Goal: Task Accomplishment & Management: Use online tool/utility

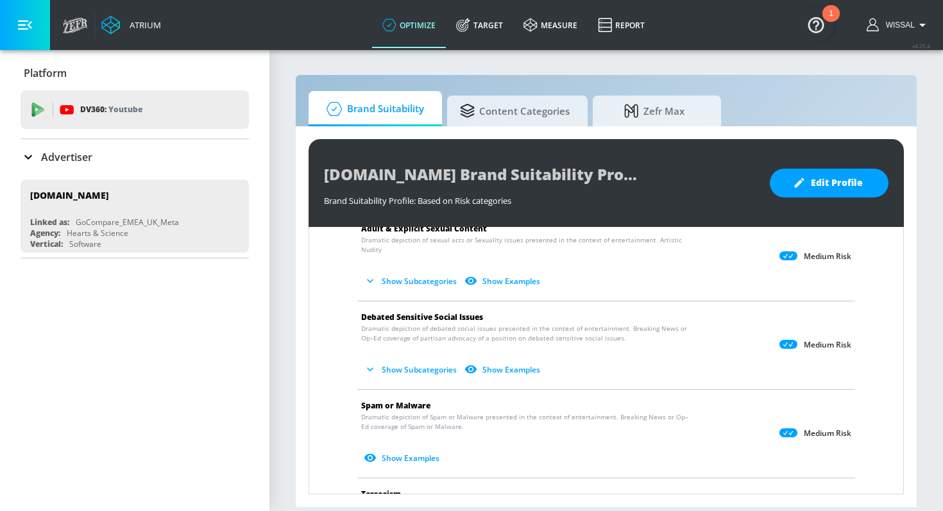
scroll to position [794, 0]
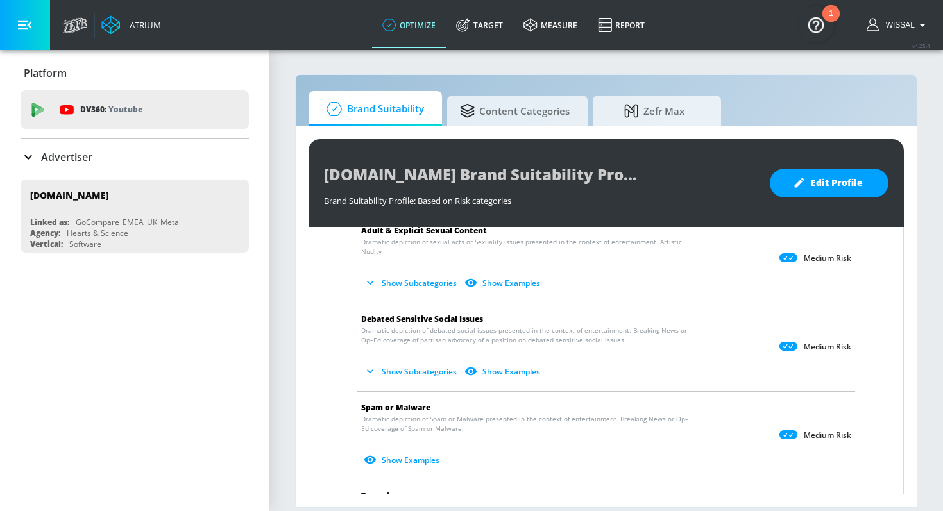
click at [410, 361] on button "Show Subcategories" at bounding box center [411, 371] width 101 height 21
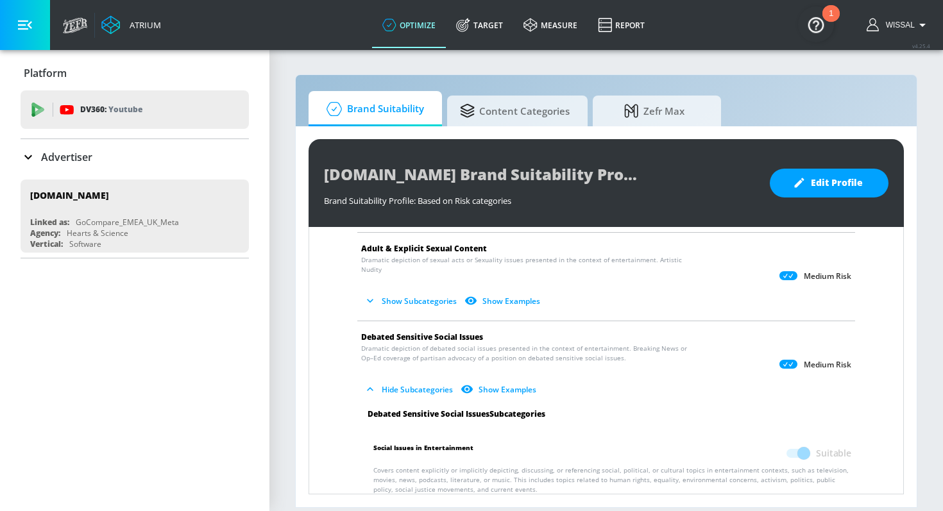
scroll to position [770, 0]
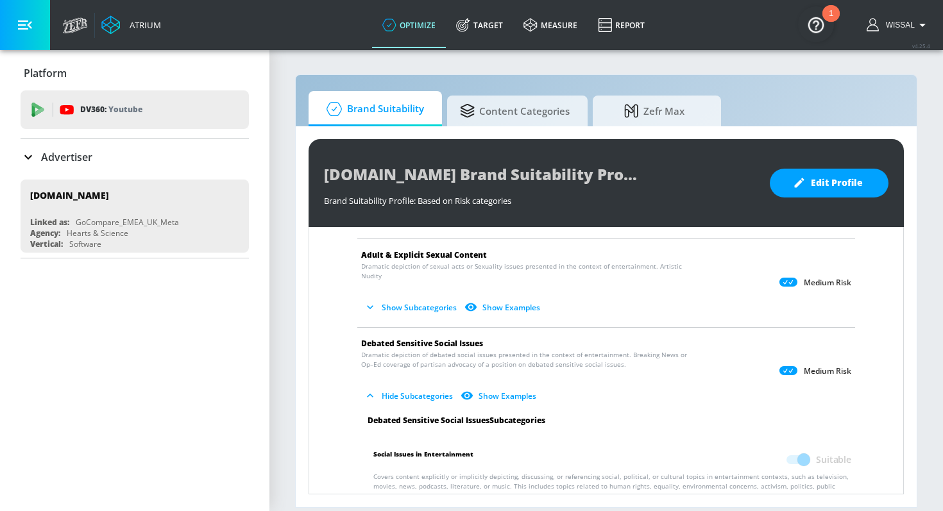
click at [779, 366] on icon at bounding box center [788, 370] width 18 height 9
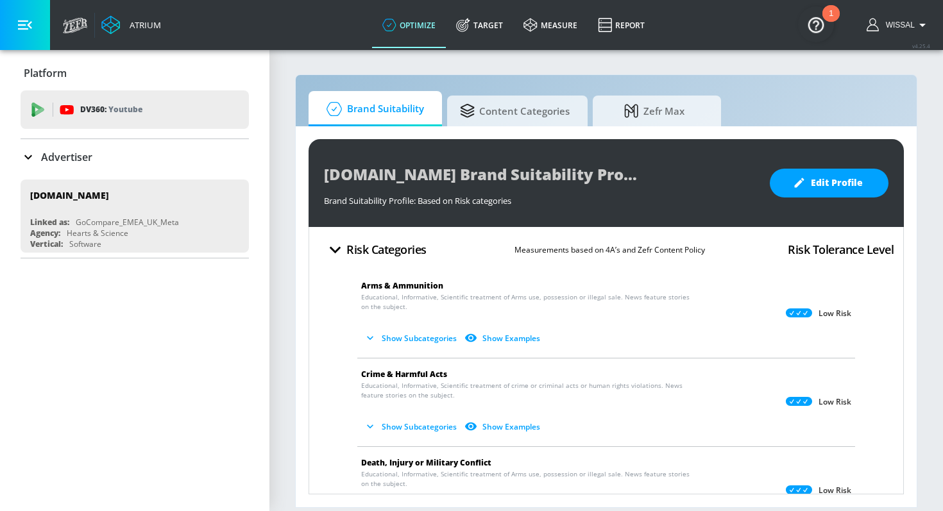
scroll to position [0, 0]
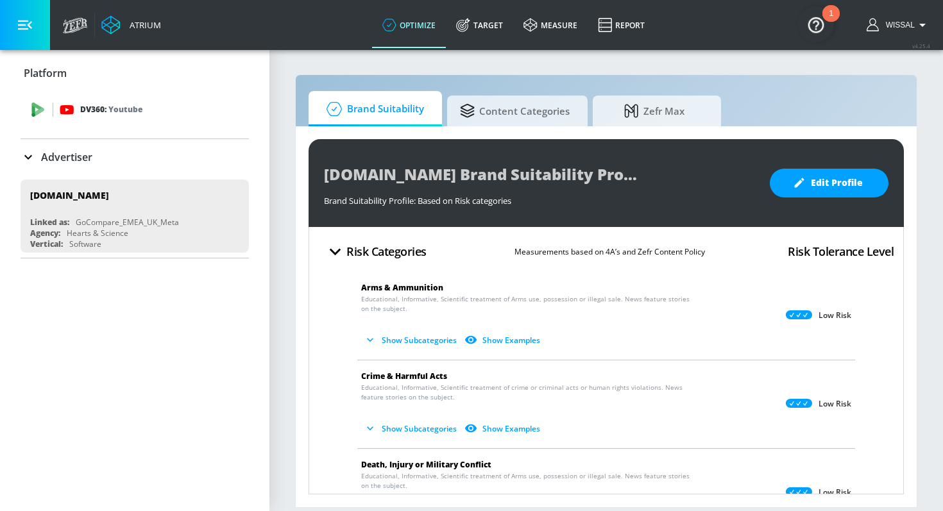
click at [182, 100] on div "DV360: Youtube" at bounding box center [135, 109] width 228 height 38
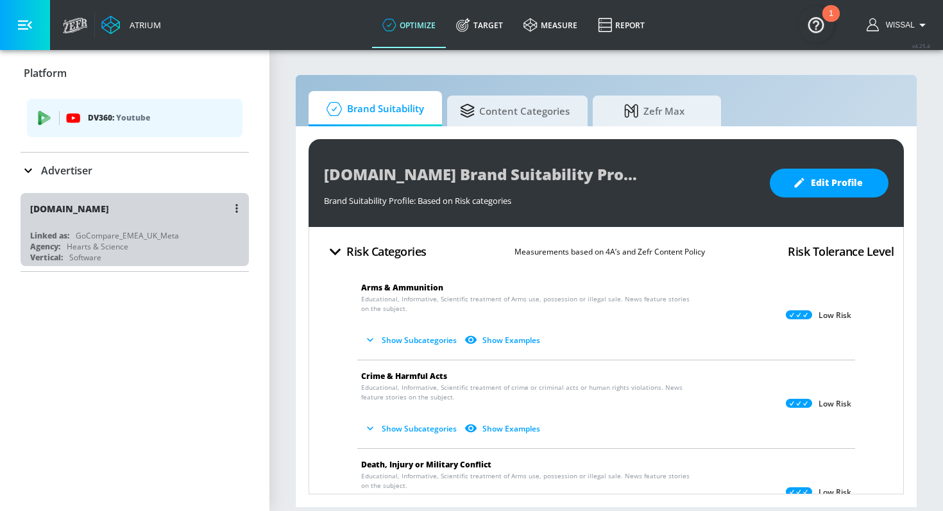
click at [151, 228] on div "[DOMAIN_NAME] Linked as: GoCompare_EMEA_UK_Meta Agency: Hearts & Science Vertic…" at bounding box center [135, 229] width 228 height 73
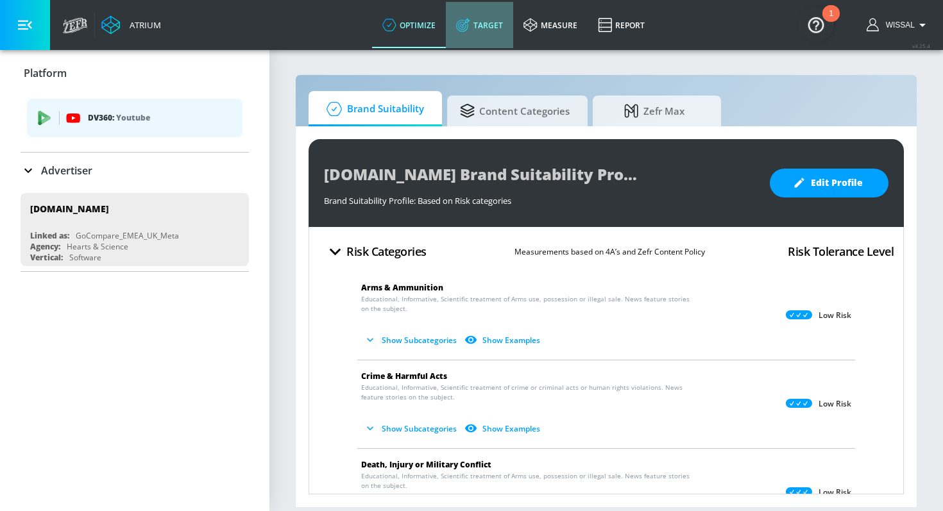
click at [493, 13] on link "Target" at bounding box center [479, 25] width 67 height 46
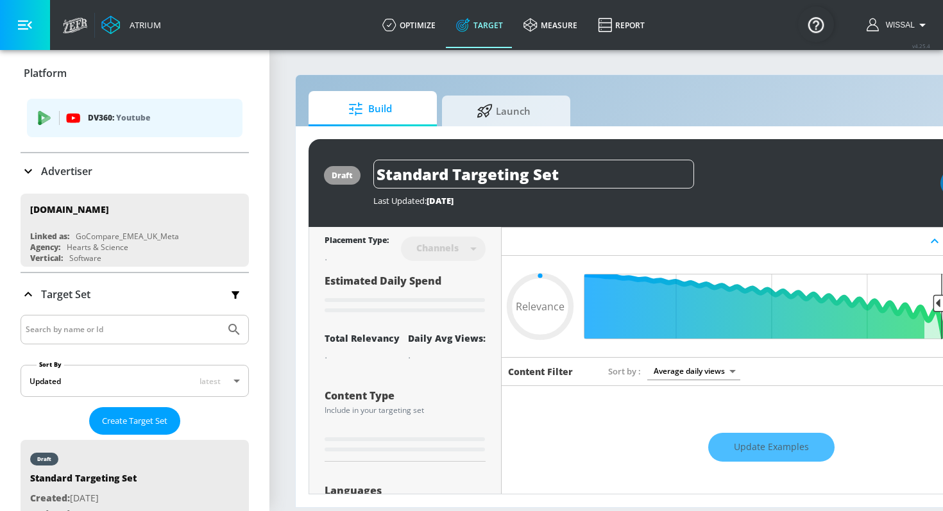
type input "0.05"
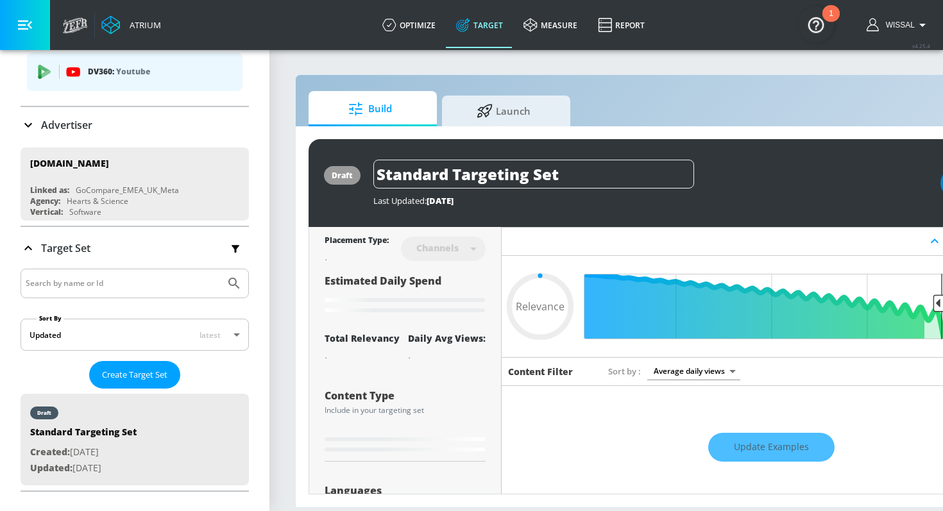
click at [99, 291] on div at bounding box center [135, 283] width 228 height 29
click at [95, 284] on input "Search by name or Id" at bounding box center [123, 283] width 194 height 17
type input "a"
type input "0.7"
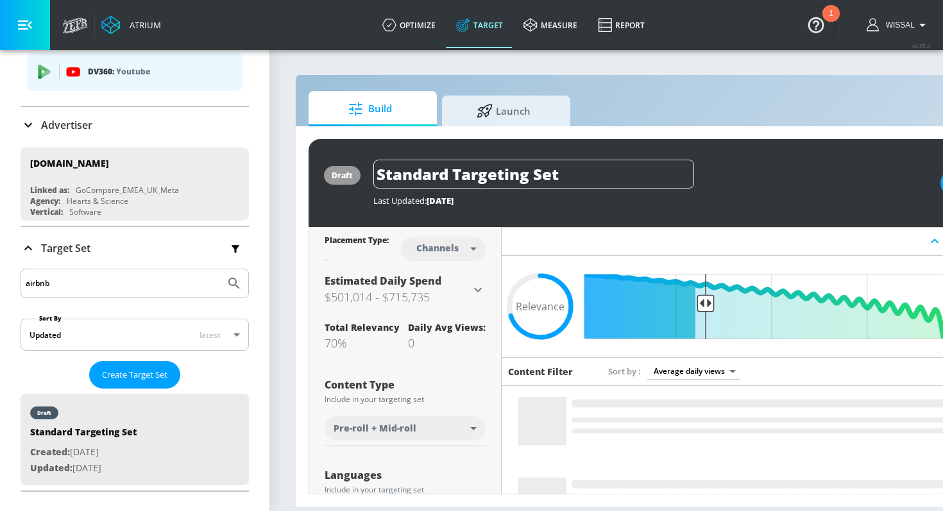
type input "airbnb"
click at [220, 269] on button "Submit Search" at bounding box center [234, 283] width 28 height 28
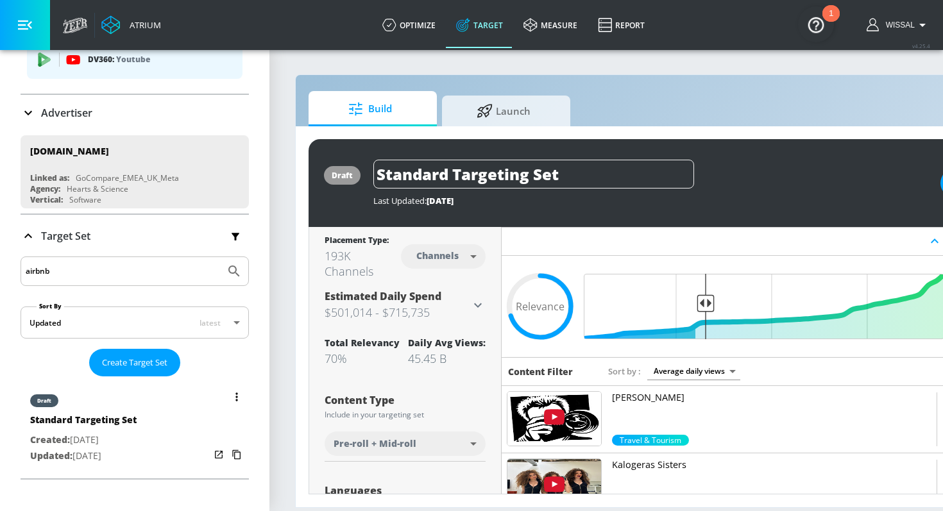
scroll to position [35, 0]
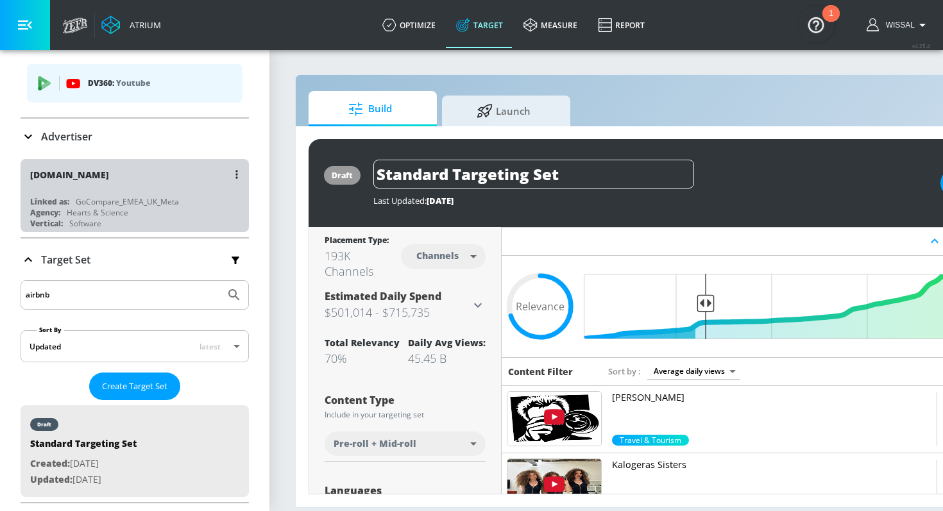
click at [149, 183] on div "[DOMAIN_NAME]" at bounding box center [137, 174] width 215 height 31
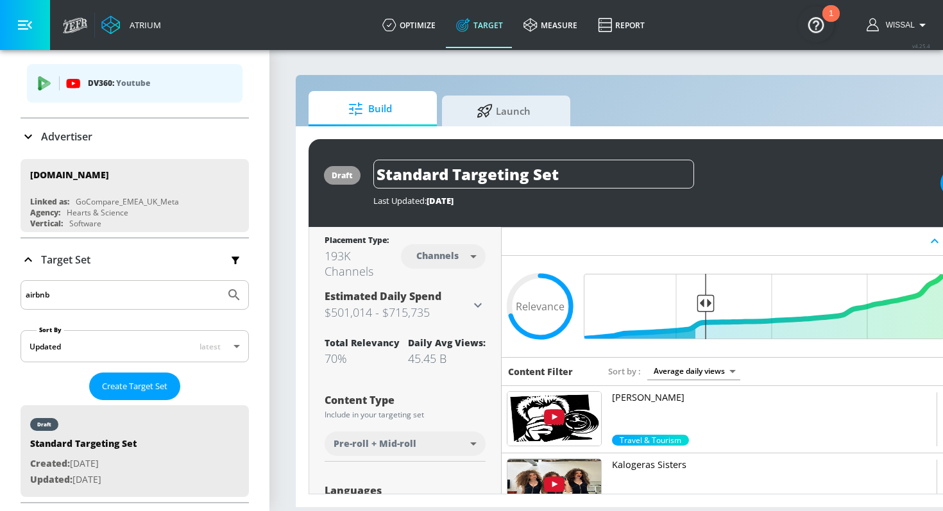
click at [141, 147] on div "Advertiser" at bounding box center [135, 137] width 228 height 36
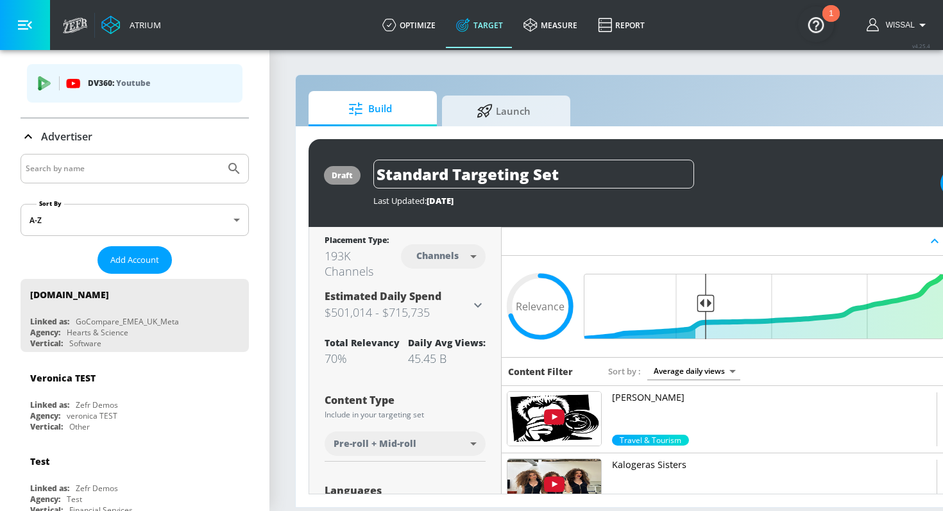
click at [137, 129] on div "Advertiser" at bounding box center [135, 136] width 228 height 15
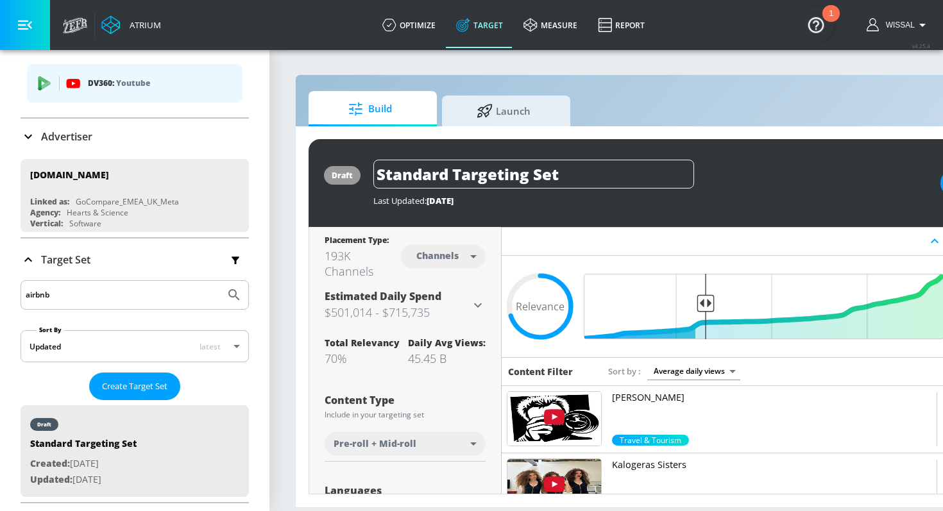
click at [103, 140] on div "Advertiser" at bounding box center [135, 136] width 228 height 15
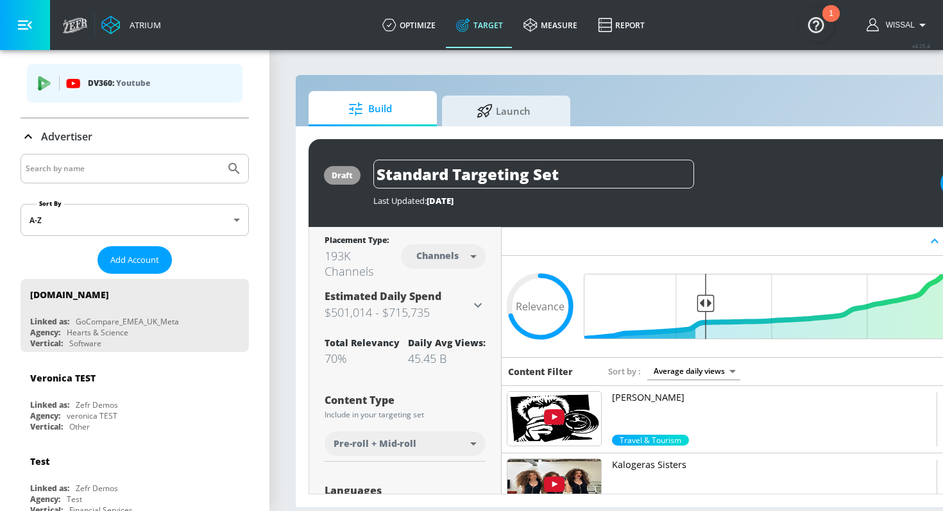
click at [84, 167] on input "Search by name" at bounding box center [123, 168] width 194 height 17
type input "I"
type input "AIRBNB"
click at [220, 155] on button "Submit Search" at bounding box center [234, 169] width 28 height 28
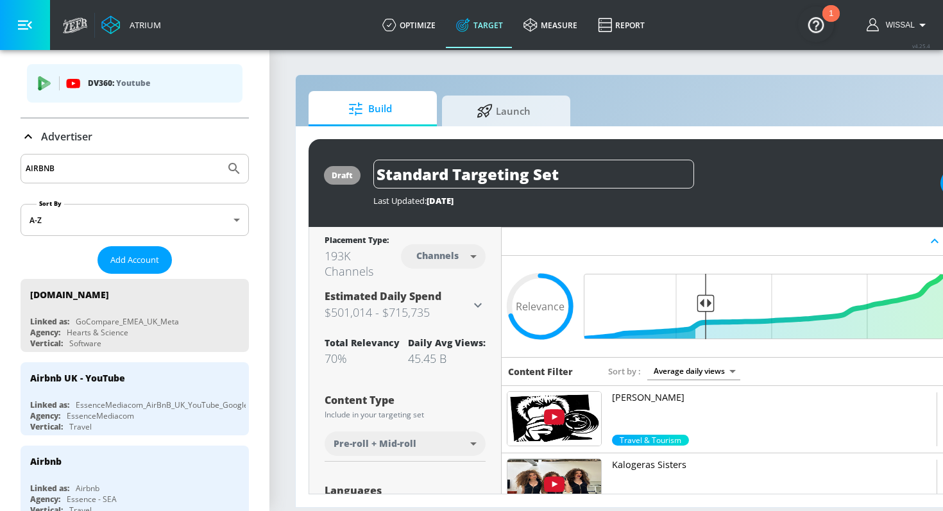
scroll to position [64, 0]
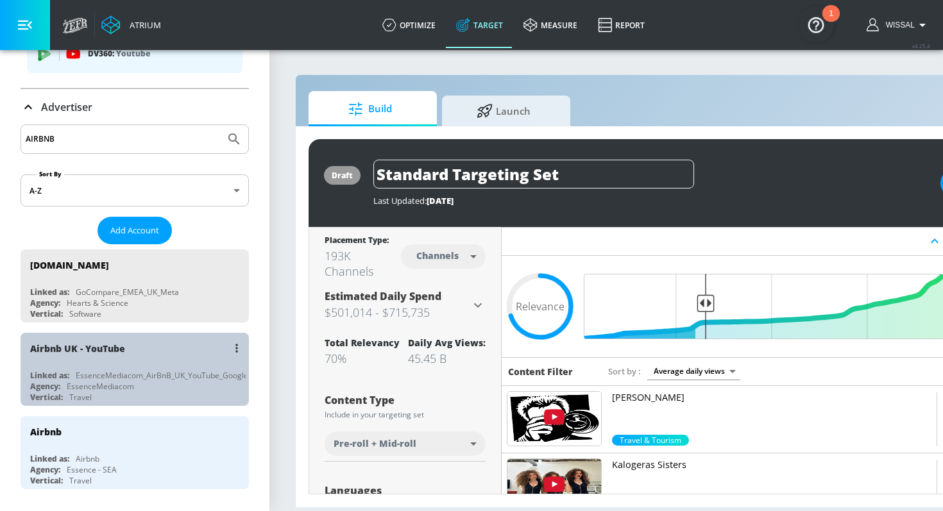
click at [145, 357] on div "Airbnb UK - YouTube" at bounding box center [137, 348] width 215 height 31
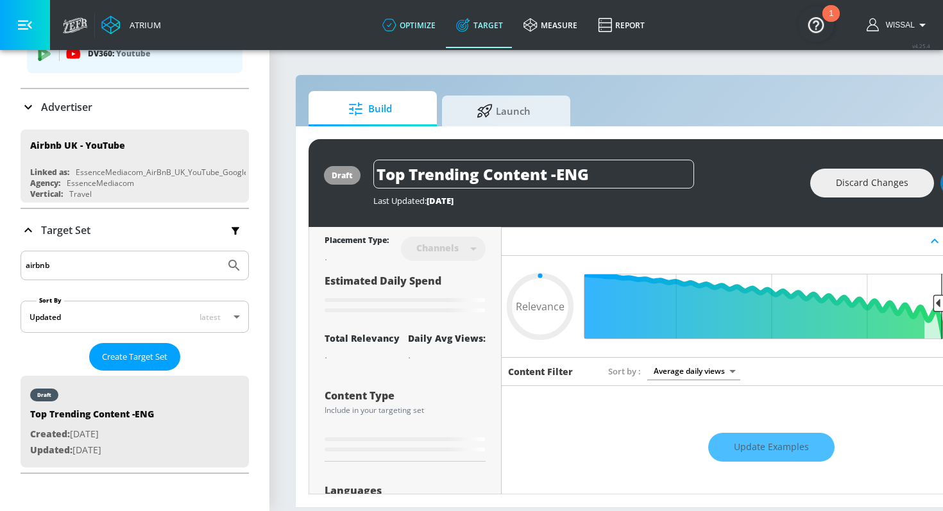
type input "0.05"
click at [417, 26] on link "optimize" at bounding box center [409, 25] width 74 height 46
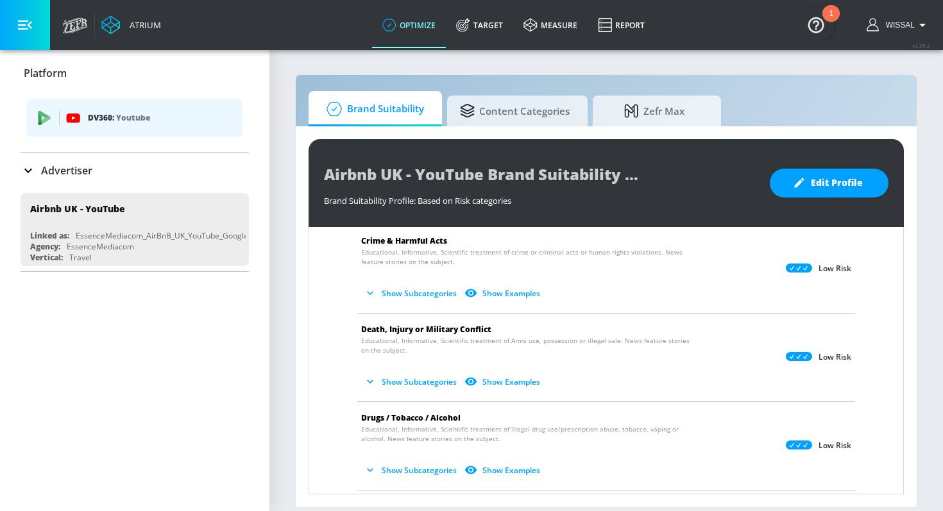
scroll to position [137, 0]
click at [370, 383] on icon "button" at bounding box center [370, 380] width 13 height 13
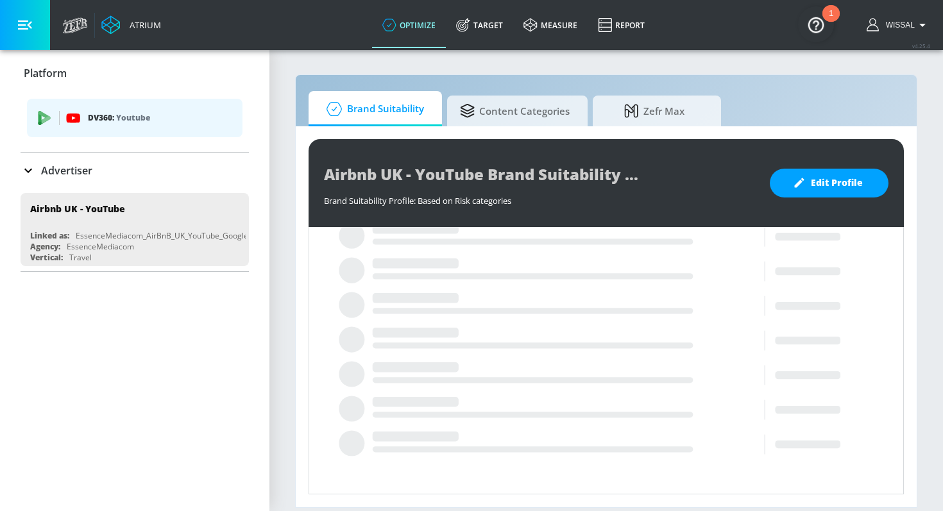
scroll to position [181, 0]
